Goal: Task Accomplishment & Management: Use online tool/utility

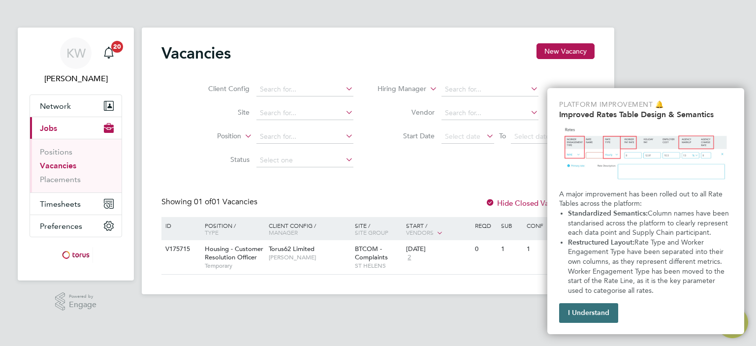
click at [579, 313] on button "I Understand" at bounding box center [588, 313] width 59 height 20
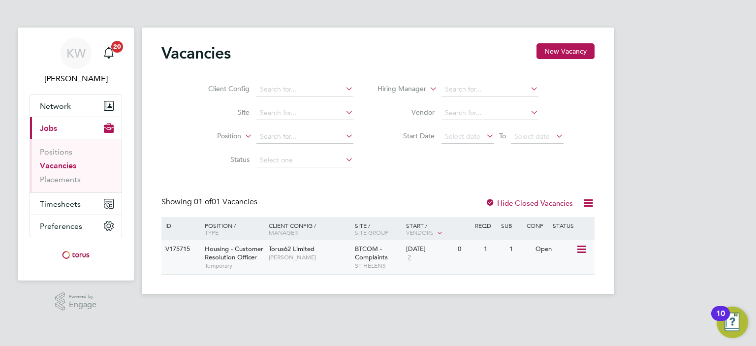
click at [540, 250] on div "Open" at bounding box center [554, 249] width 43 height 18
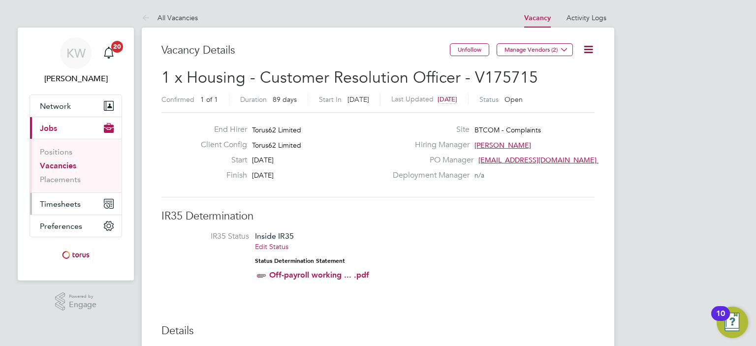
click at [65, 207] on span "Timesheets" at bounding box center [60, 203] width 41 height 9
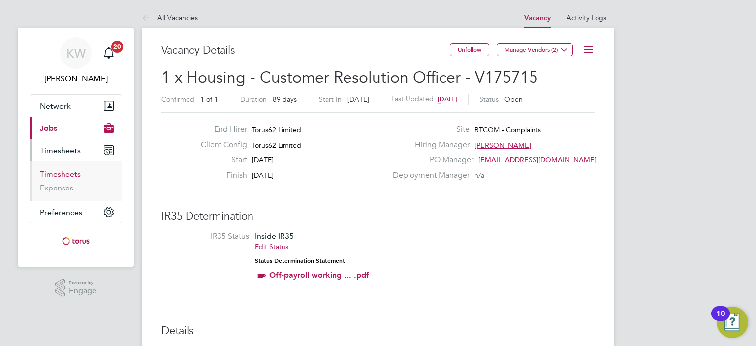
click at [65, 173] on link "Timesheets" at bounding box center [60, 173] width 41 height 9
